Goal: Register for event/course

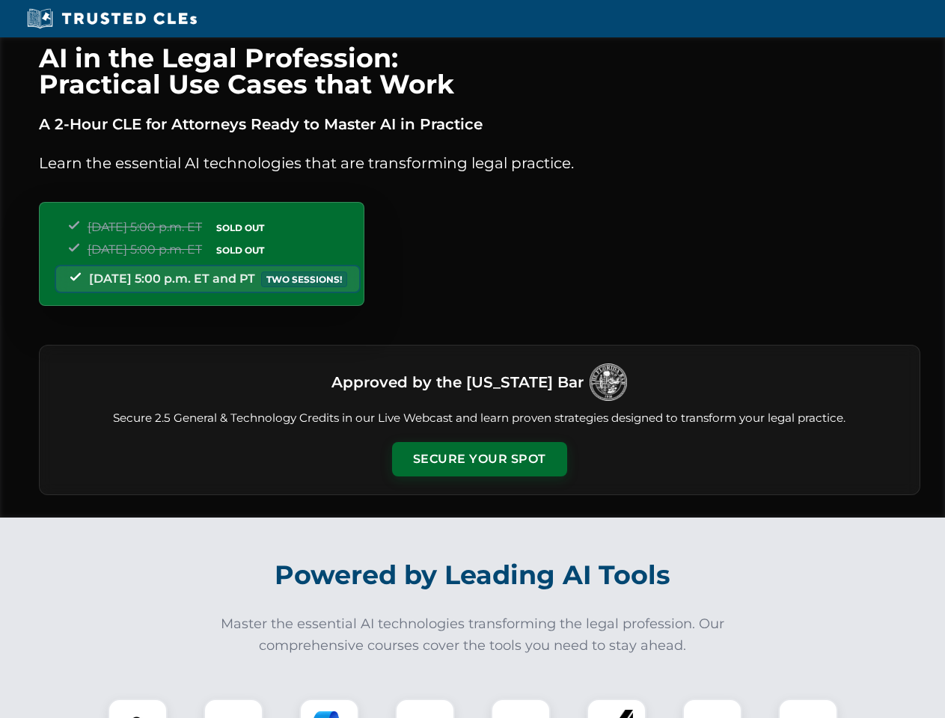
click at [479, 459] on button "Secure Your Spot" at bounding box center [479, 459] width 175 height 34
click at [138, 708] on img at bounding box center [137, 728] width 43 height 43
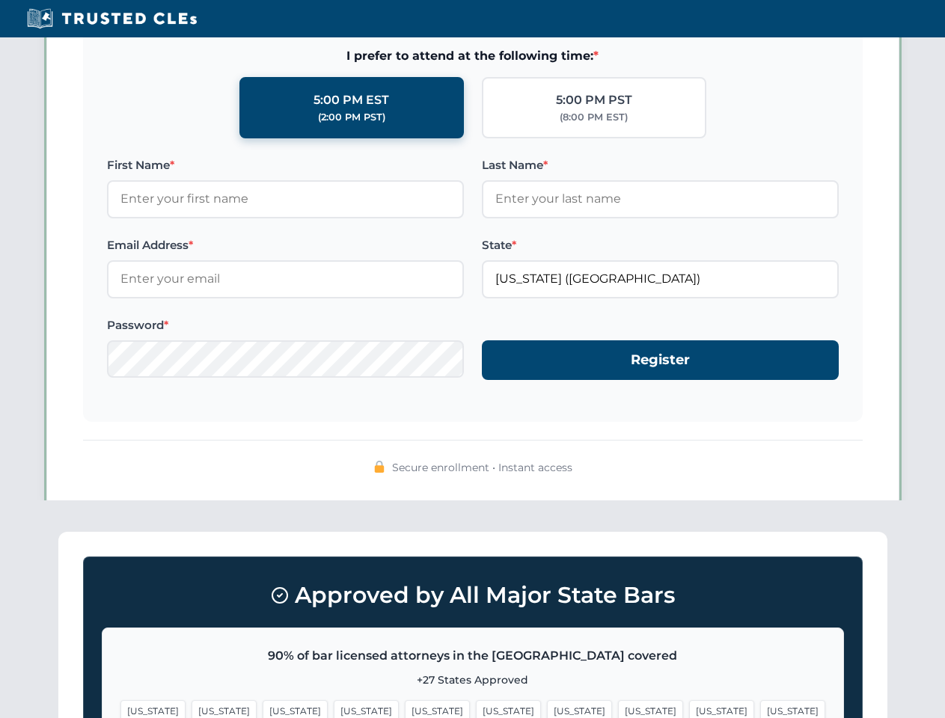
click at [547, 708] on span "[US_STATE]" at bounding box center [579, 711] width 65 height 22
click at [689, 708] on span "[US_STATE]" at bounding box center [721, 711] width 65 height 22
